Goal: Task Accomplishment & Management: Use online tool/utility

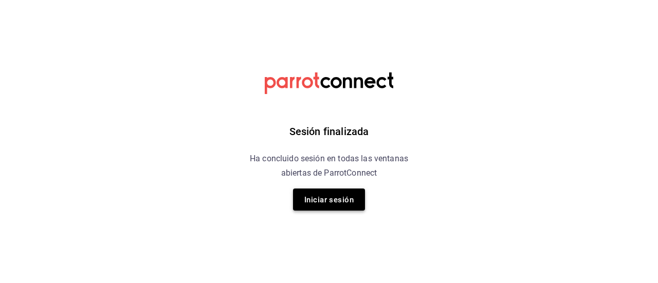
click at [345, 203] on font "Iniciar sesión" at bounding box center [328, 200] width 49 height 14
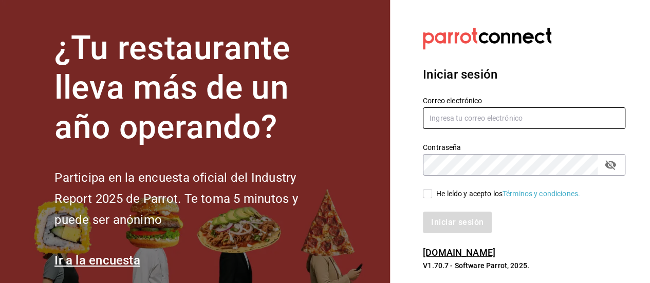
type input "njazeel.mf@gmail.com"
click at [481, 128] on input "njazeel.mf@gmail.com" at bounding box center [524, 118] width 202 height 22
click at [513, 119] on input "njazeel.mf@gmail.com" at bounding box center [524, 118] width 202 height 22
click at [430, 190] on input "He leído y acepto los Términos y condiciones." at bounding box center [427, 193] width 9 height 9
checkbox input "true"
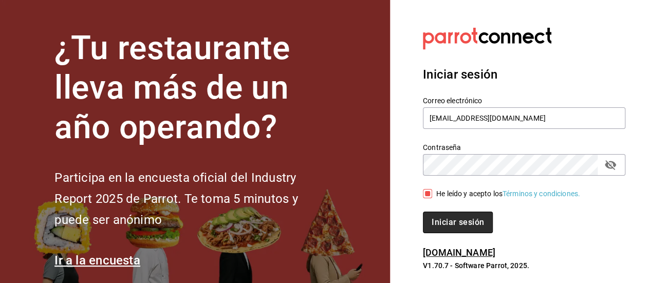
click at [457, 223] on font "Iniciar sesión" at bounding box center [458, 222] width 52 height 10
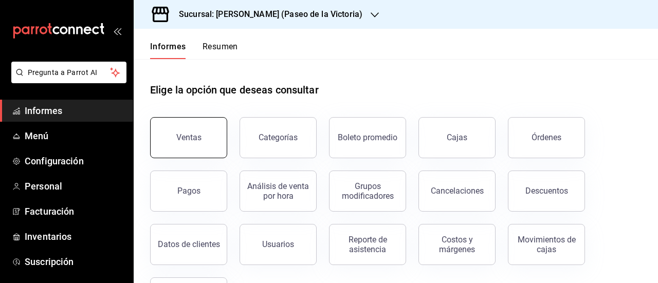
click at [174, 156] on div "Ventas" at bounding box center [182, 131] width 89 height 53
click at [217, 148] on button "Ventas" at bounding box center [188, 137] width 77 height 41
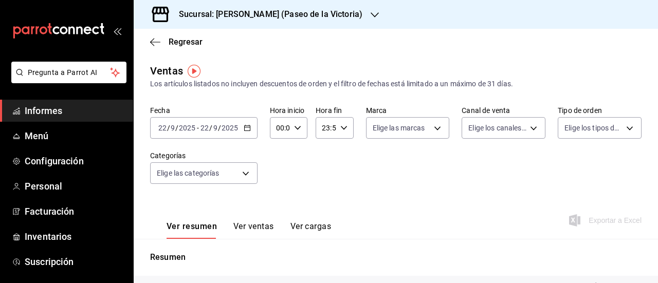
click at [249, 130] on \(Stroke\) "button" at bounding box center [247, 128] width 6 height 6
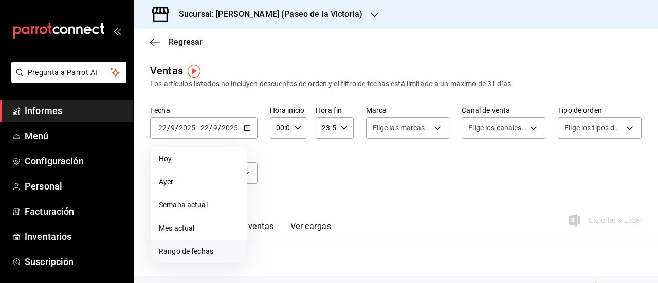
click at [216, 250] on span "Rango de fechas" at bounding box center [199, 251] width 80 height 11
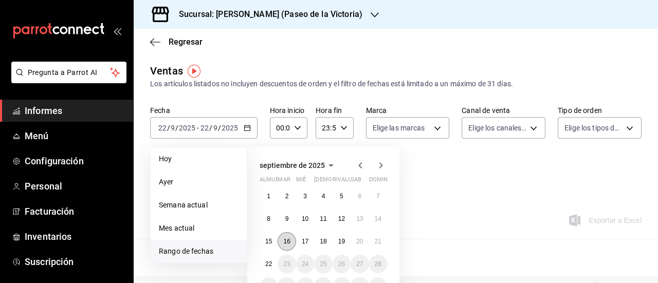
click at [290, 237] on button "16" at bounding box center [286, 241] width 18 height 18
click at [377, 239] on font "21" at bounding box center [378, 241] width 7 height 7
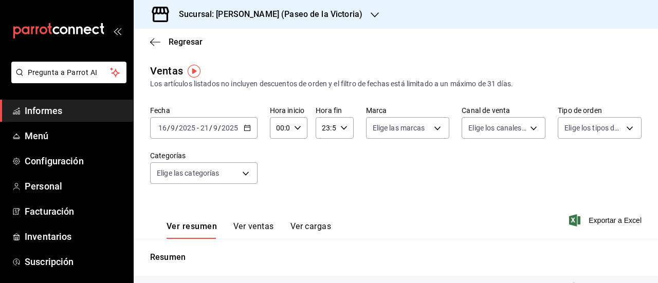
click at [349, 17] on div "Sucursal: [PERSON_NAME] (Paseo de la Victoria)" at bounding box center [262, 14] width 241 height 29
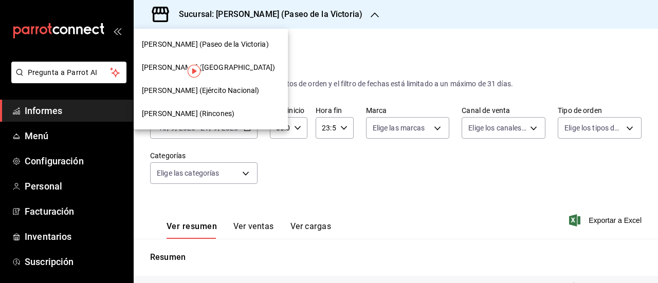
click at [218, 91] on font "[PERSON_NAME] (Ejército Nacional)" at bounding box center [200, 90] width 117 height 8
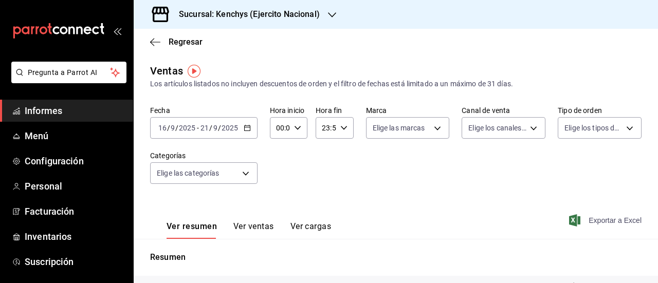
click at [606, 220] on font "Exportar a Excel" at bounding box center [614, 220] width 53 height 8
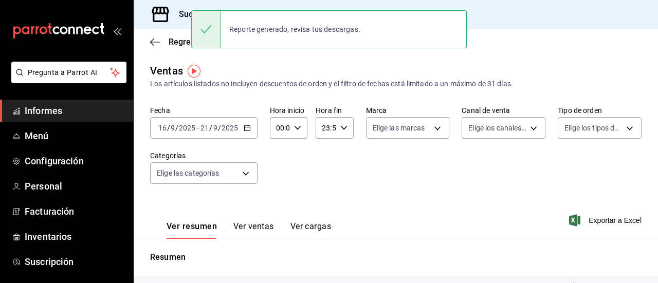
click at [253, 61] on main "Regresar Ventas Los artículos listados no incluyen descuentos de orden y el fil…" at bounding box center [396, 261] width 524 height 464
click at [542, 19] on div "Sucursal: Kenchys (Ejercito Nacional)" at bounding box center [396, 14] width 524 height 29
click at [506, 25] on div "Sucursal: Kenchys (Ejercito Nacional)" at bounding box center [396, 14] width 524 height 29
click at [186, 16] on font "Sucursal: Kenchys (Ejercito Nacional)" at bounding box center [249, 14] width 141 height 10
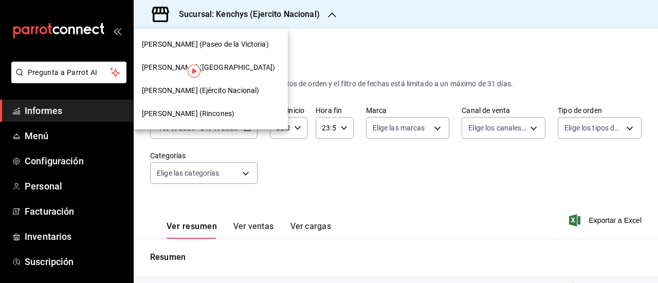
click at [238, 44] on font "[PERSON_NAME] (Paseo de la Victoria)" at bounding box center [205, 44] width 127 height 8
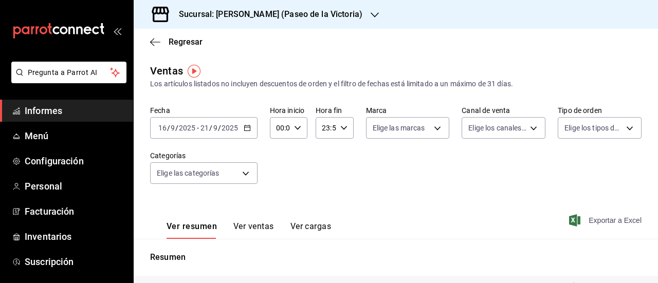
click at [594, 221] on font "Exportar a Excel" at bounding box center [614, 220] width 53 height 8
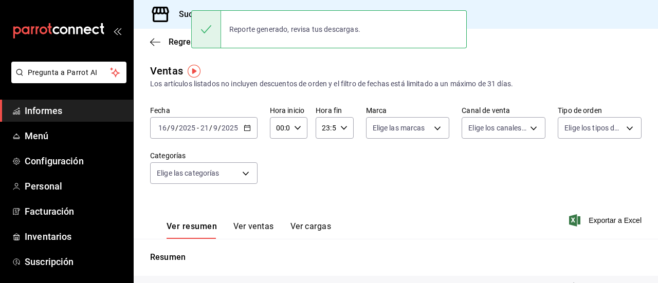
click at [183, 18] on font "Sucursal: [PERSON_NAME] (Paseo de la Victoria)" at bounding box center [270, 14] width 183 height 10
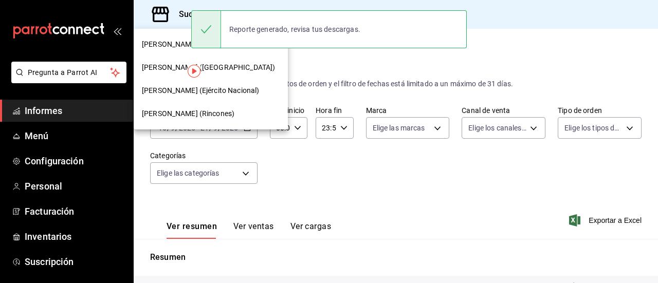
click at [214, 69] on font "[PERSON_NAME] ([GEOGRAPHIC_DATA])" at bounding box center [208, 67] width 133 height 8
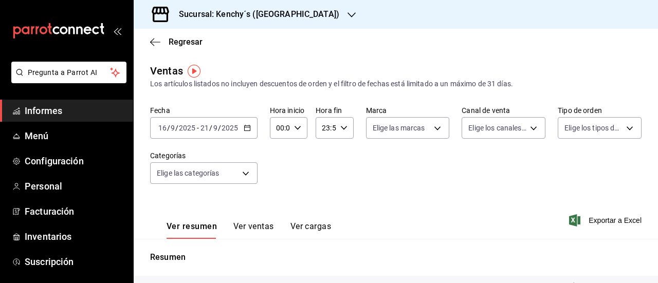
click at [419, 8] on div "Sucursal: Kenchy´s ([GEOGRAPHIC_DATA])" at bounding box center [396, 14] width 524 height 29
click at [593, 218] on font "Exportar a Excel" at bounding box center [614, 220] width 53 height 8
click at [321, 20] on div "Sucursal: Kenchy´s ([GEOGRAPHIC_DATA])" at bounding box center [251, 14] width 218 height 29
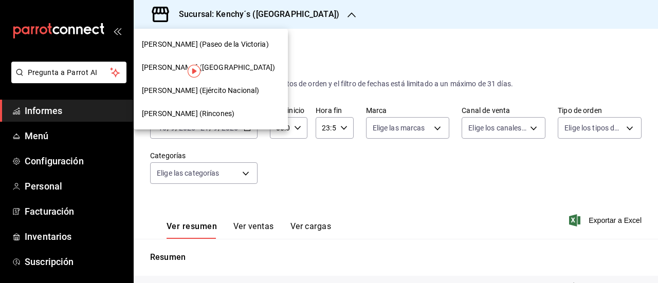
click at [229, 105] on div "[PERSON_NAME] (Rincones)" at bounding box center [211, 113] width 154 height 23
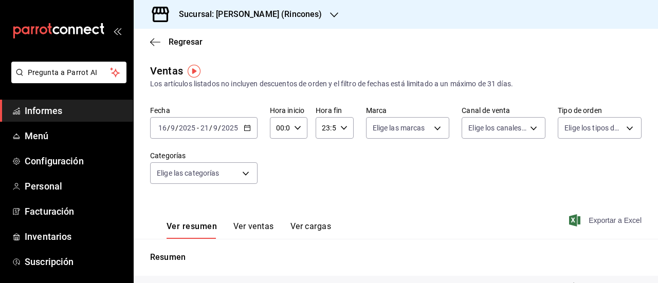
click at [599, 219] on font "Exportar a Excel" at bounding box center [614, 220] width 53 height 8
